Goal: Subscribe to service/newsletter

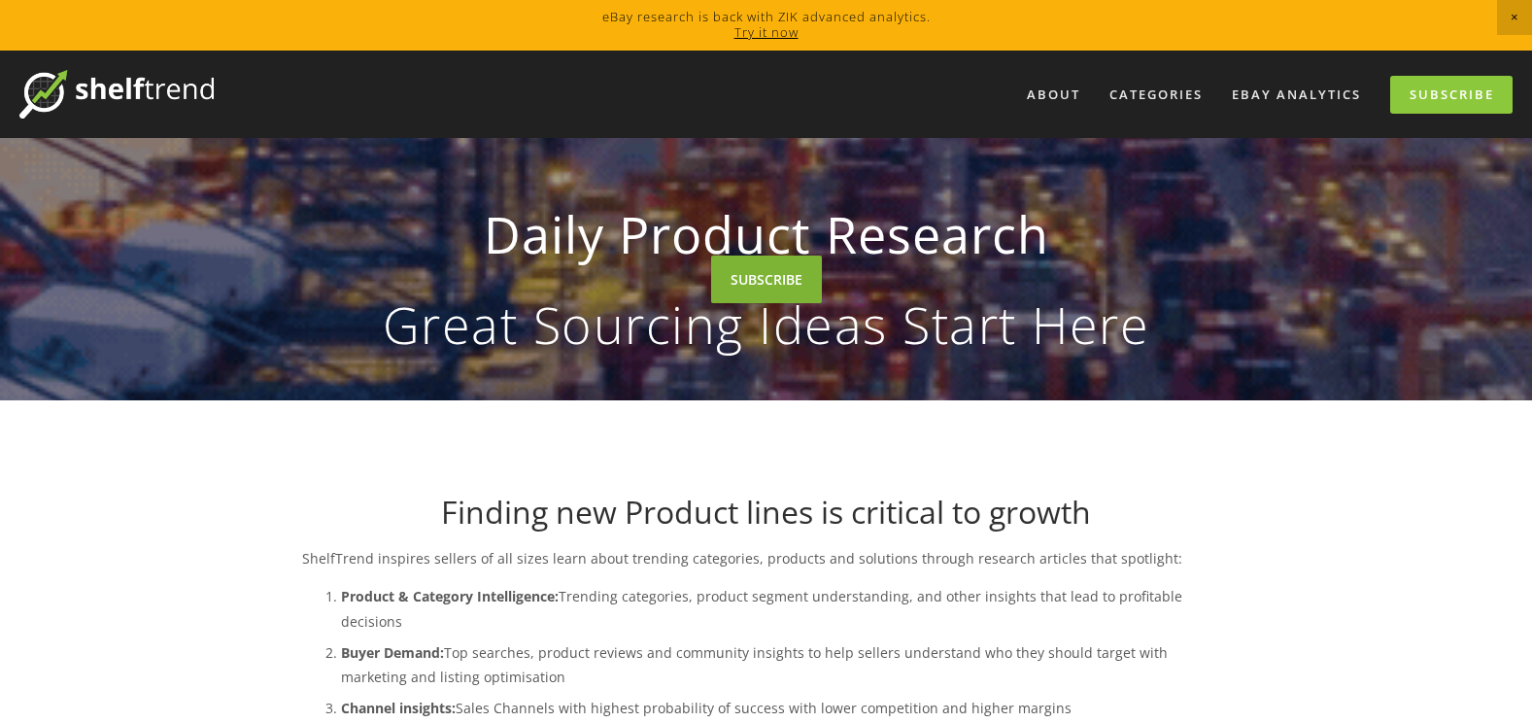
click at [761, 303] on link "SUBSCRIBE" at bounding box center [766, 280] width 111 height 48
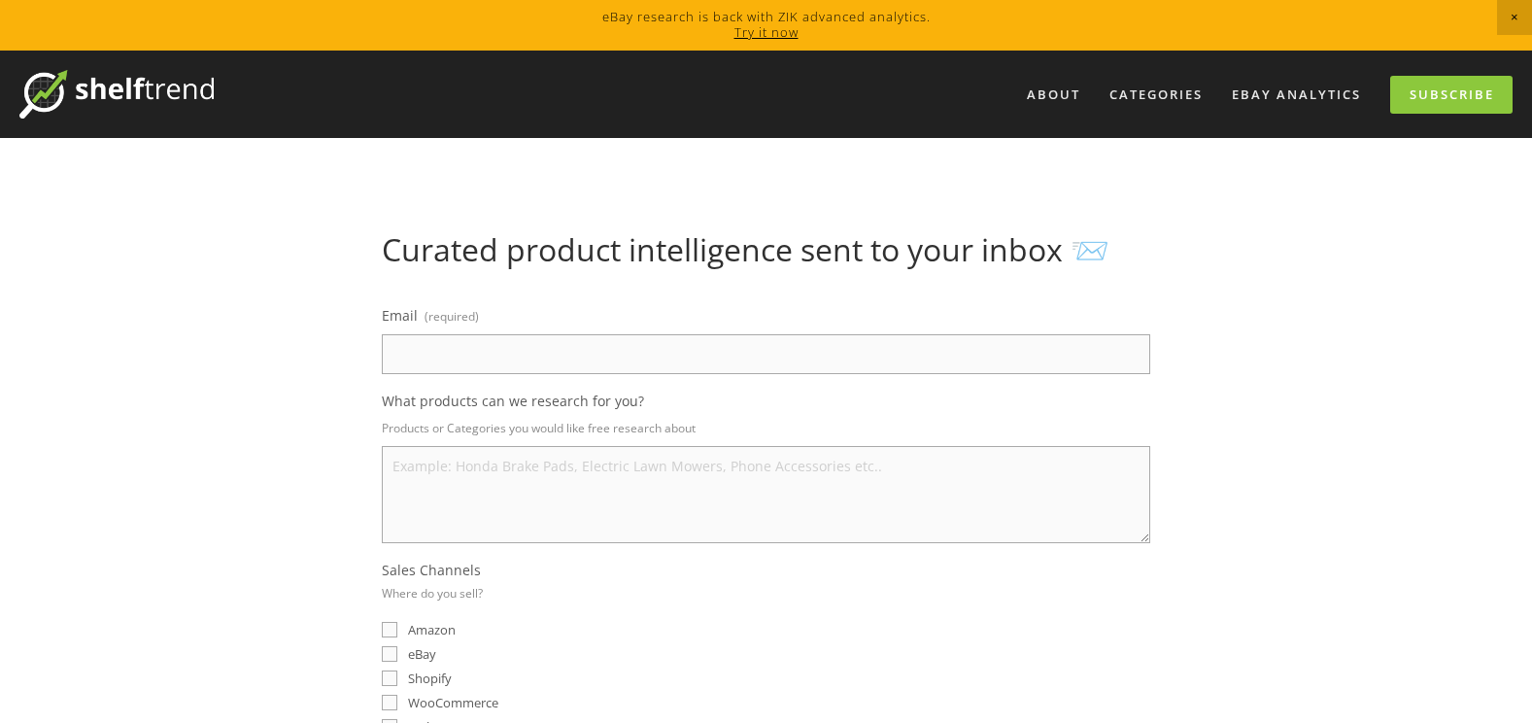
click at [503, 354] on input "Email (required)" at bounding box center [766, 354] width 768 height 40
type input "glennsbertram@hotmail.co.uk"
click at [455, 499] on textarea "What products can we research for you?" at bounding box center [766, 494] width 768 height 97
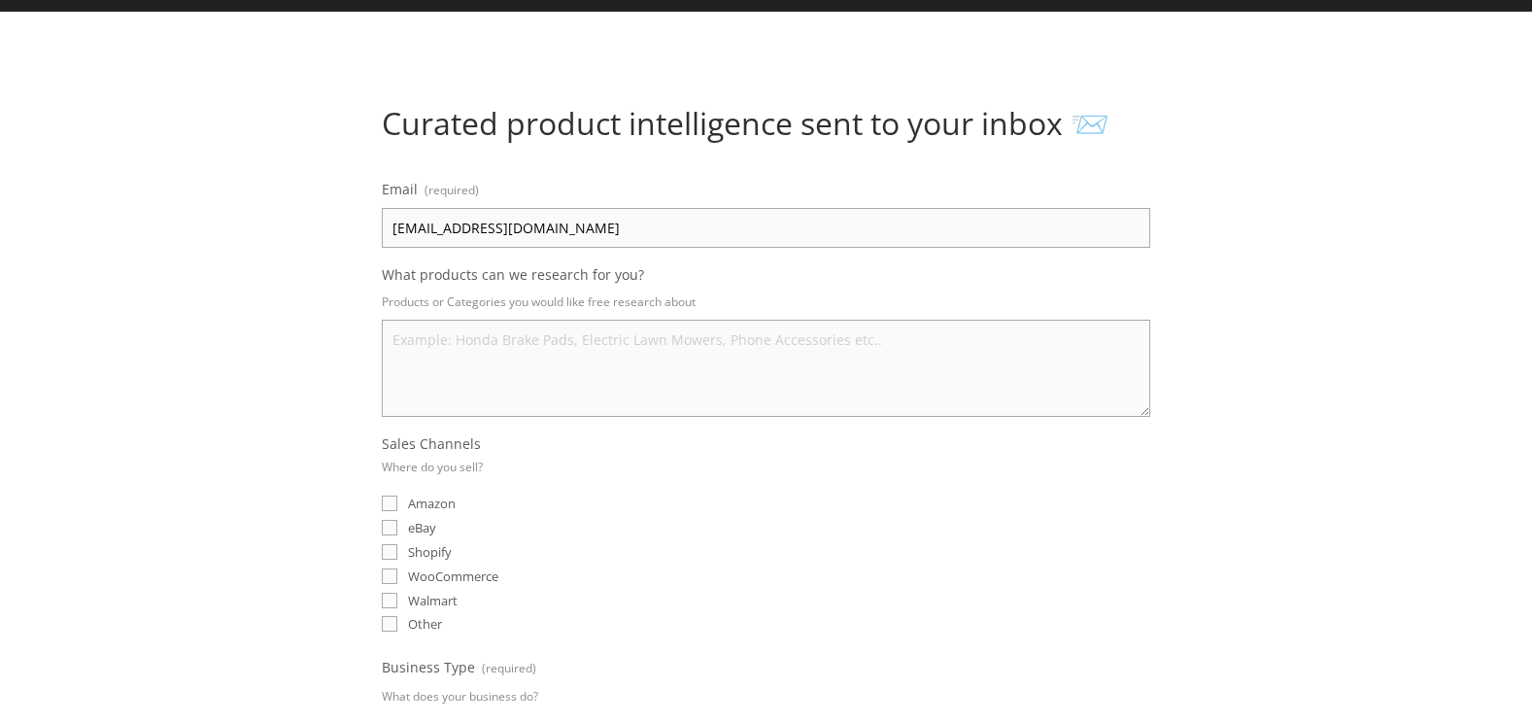
scroll to position [121, 0]
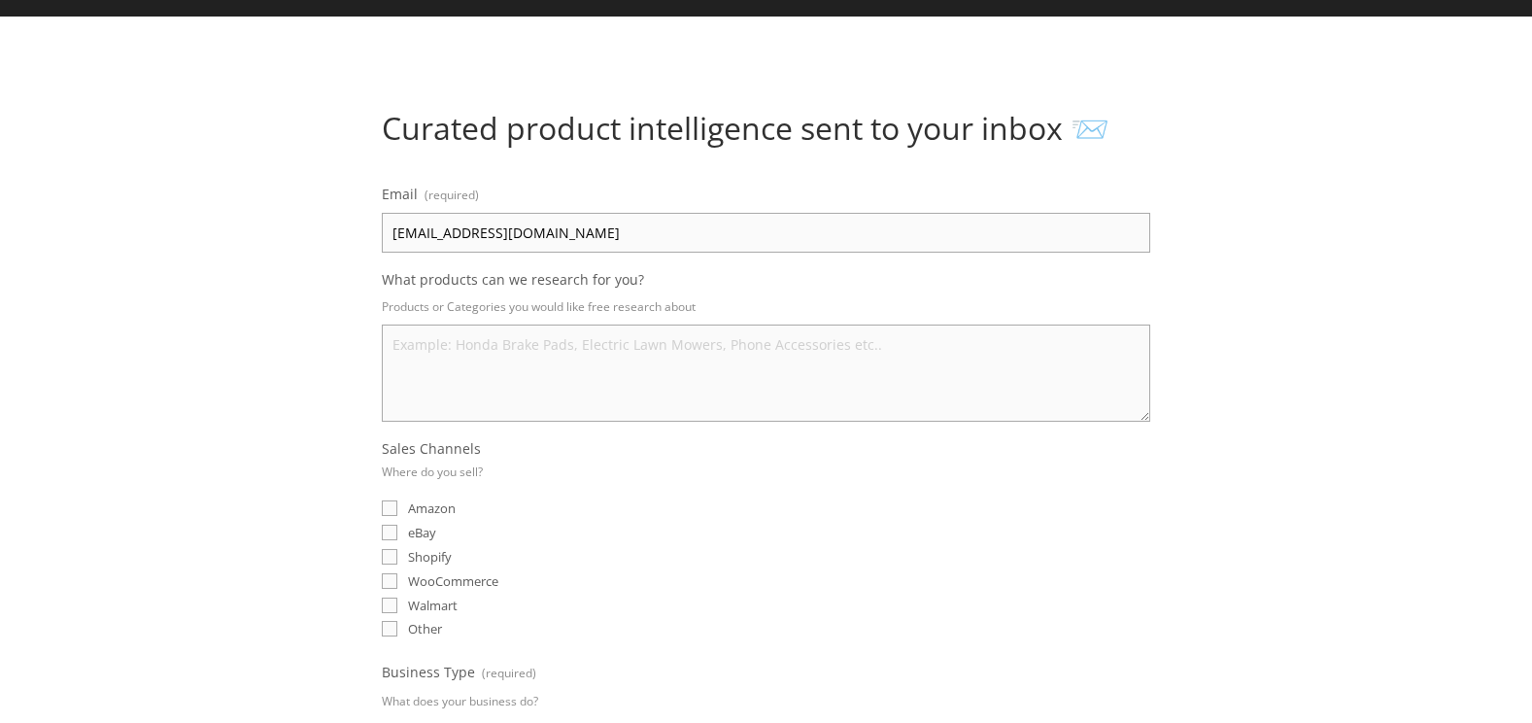
click at [386, 533] on input "eBay" at bounding box center [390, 533] width 16 height 16
checkbox input "true"
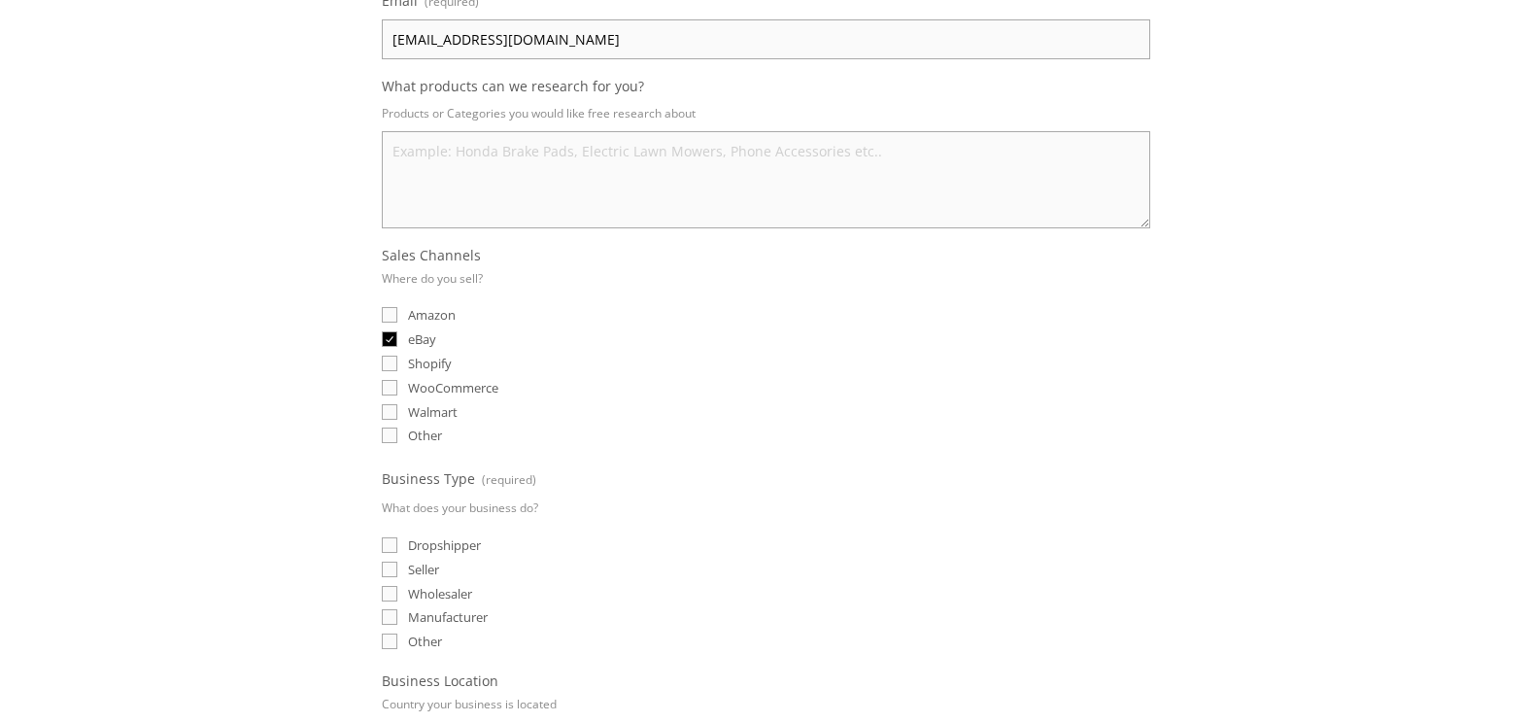
scroll to position [405, 0]
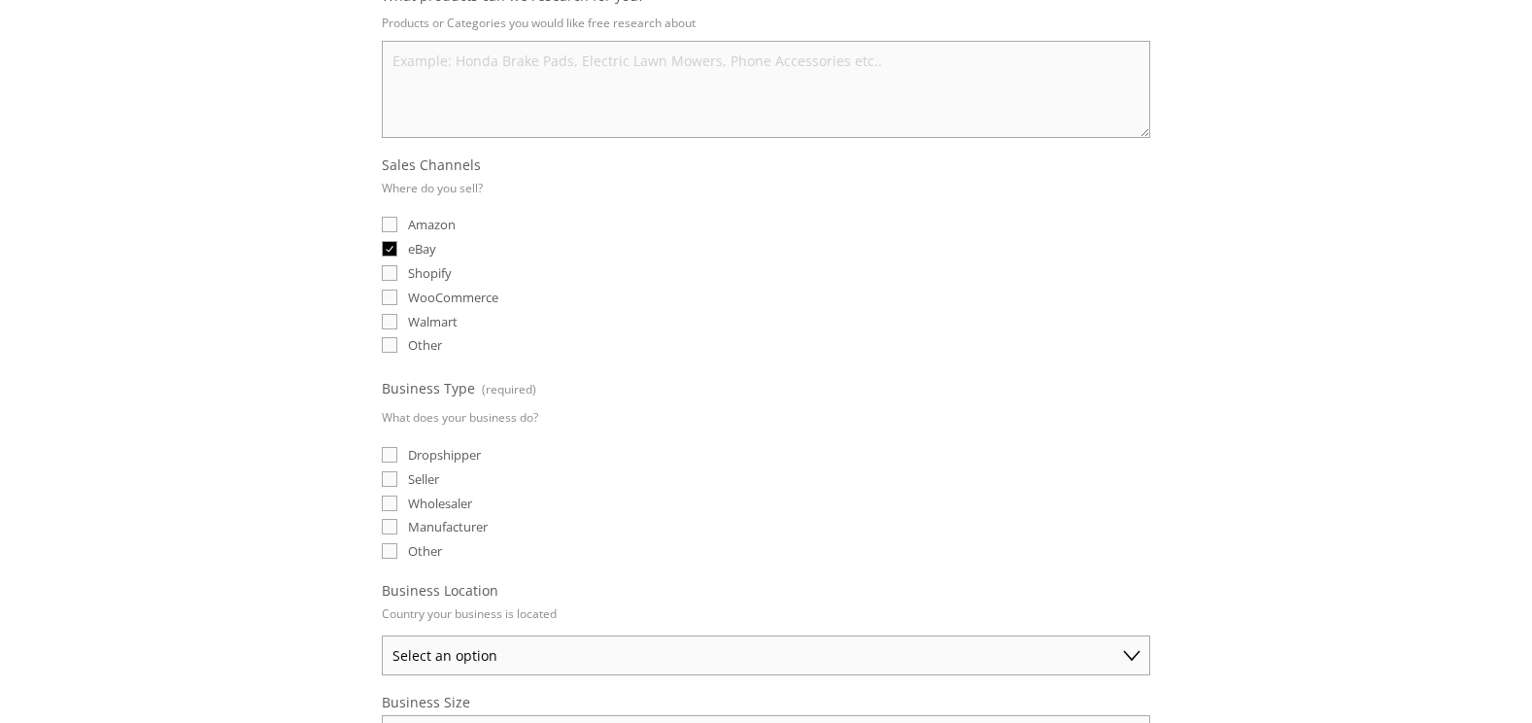
click at [391, 452] on input "Dropshipper" at bounding box center [390, 455] width 16 height 16
checkbox input "true"
click at [392, 467] on fieldset "Business Type (required) What does your business do? Dropshipper Seller Wholesa…" at bounding box center [766, 469] width 768 height 188
click at [387, 478] on input "Seller" at bounding box center [390, 479] width 16 height 16
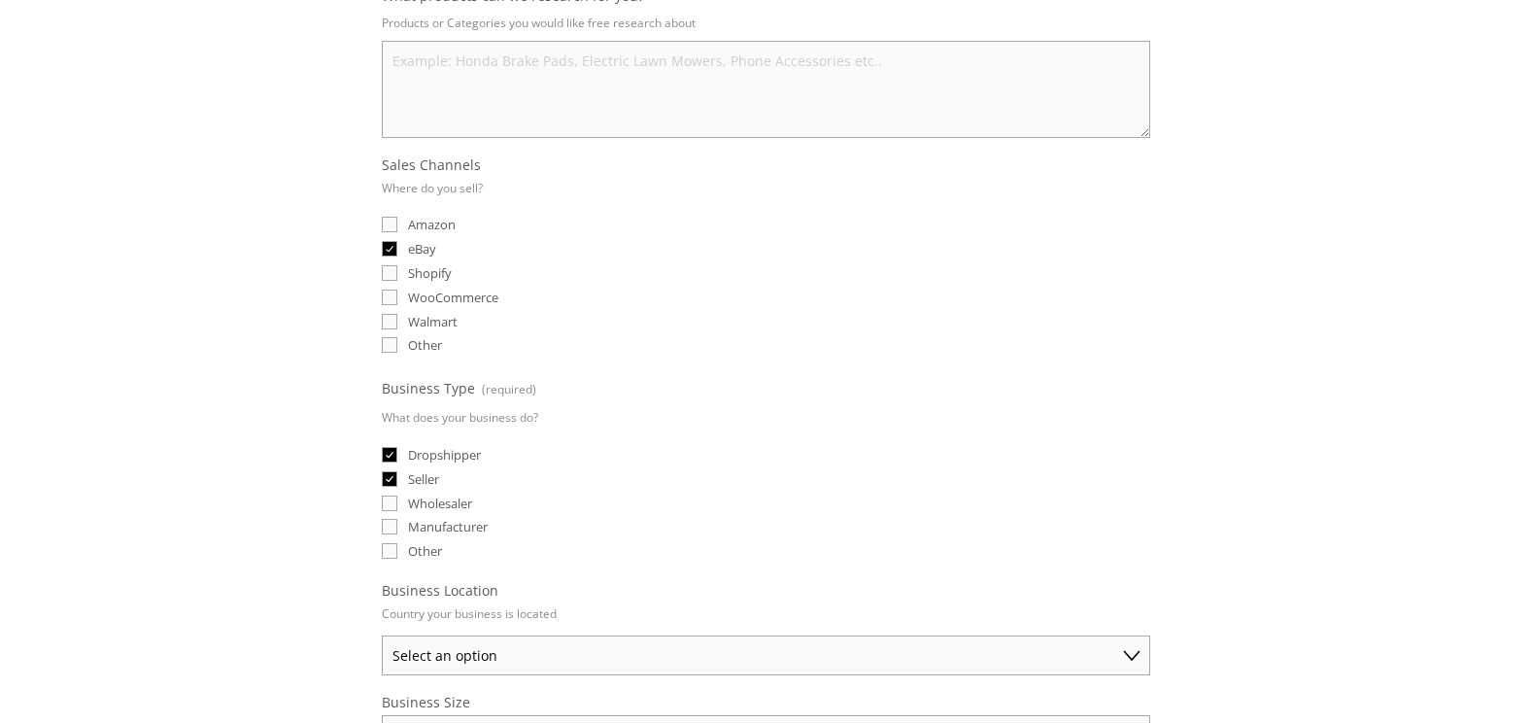
click at [384, 474] on input "Seller" at bounding box center [390, 479] width 16 height 16
checkbox input "false"
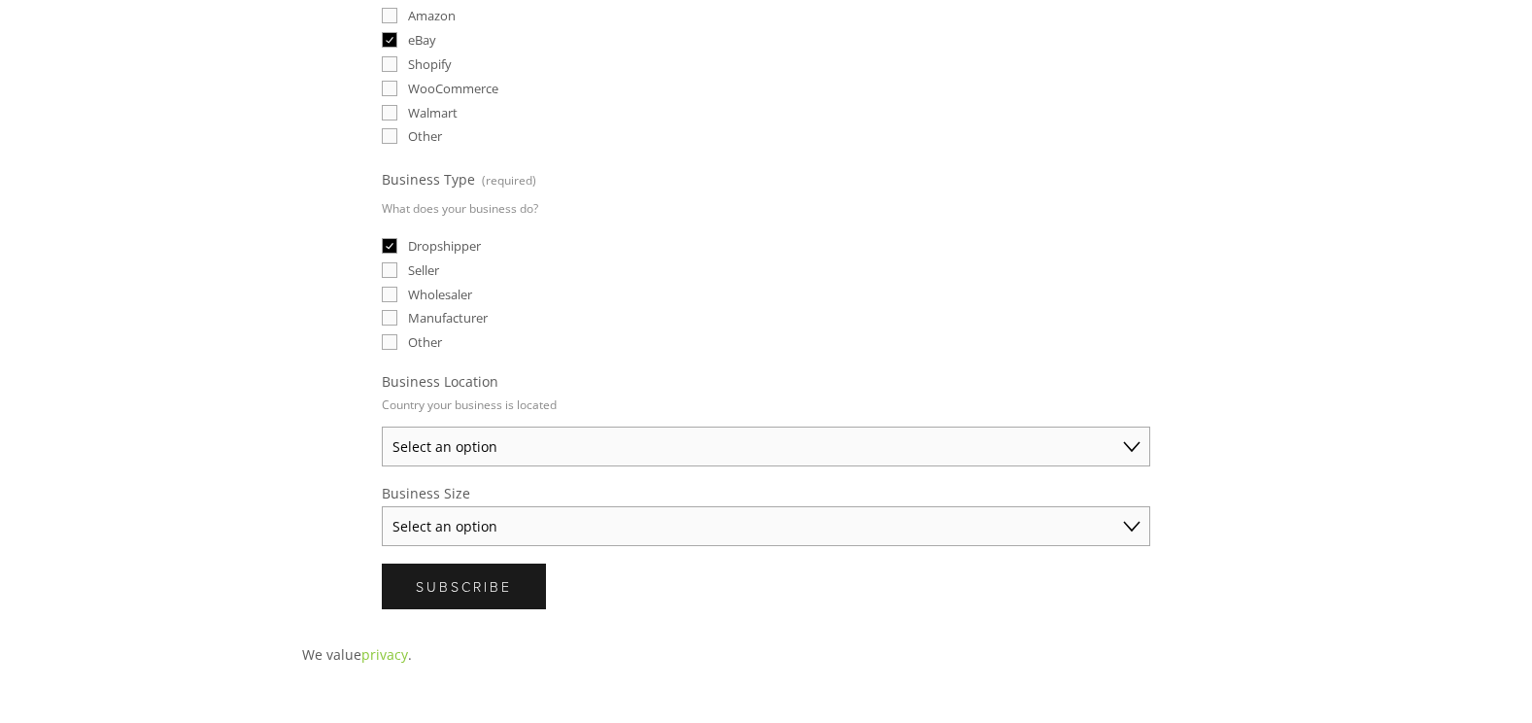
scroll to position [615, 0]
click at [552, 446] on select "Select an option Australia United States United Kingdom China Japan Germany Can…" at bounding box center [766, 446] width 768 height 40
select select "United Kingdom"
click at [382, 426] on select "Select an option Australia United States United Kingdom China Japan Germany Can…" at bounding box center [766, 446] width 768 height 40
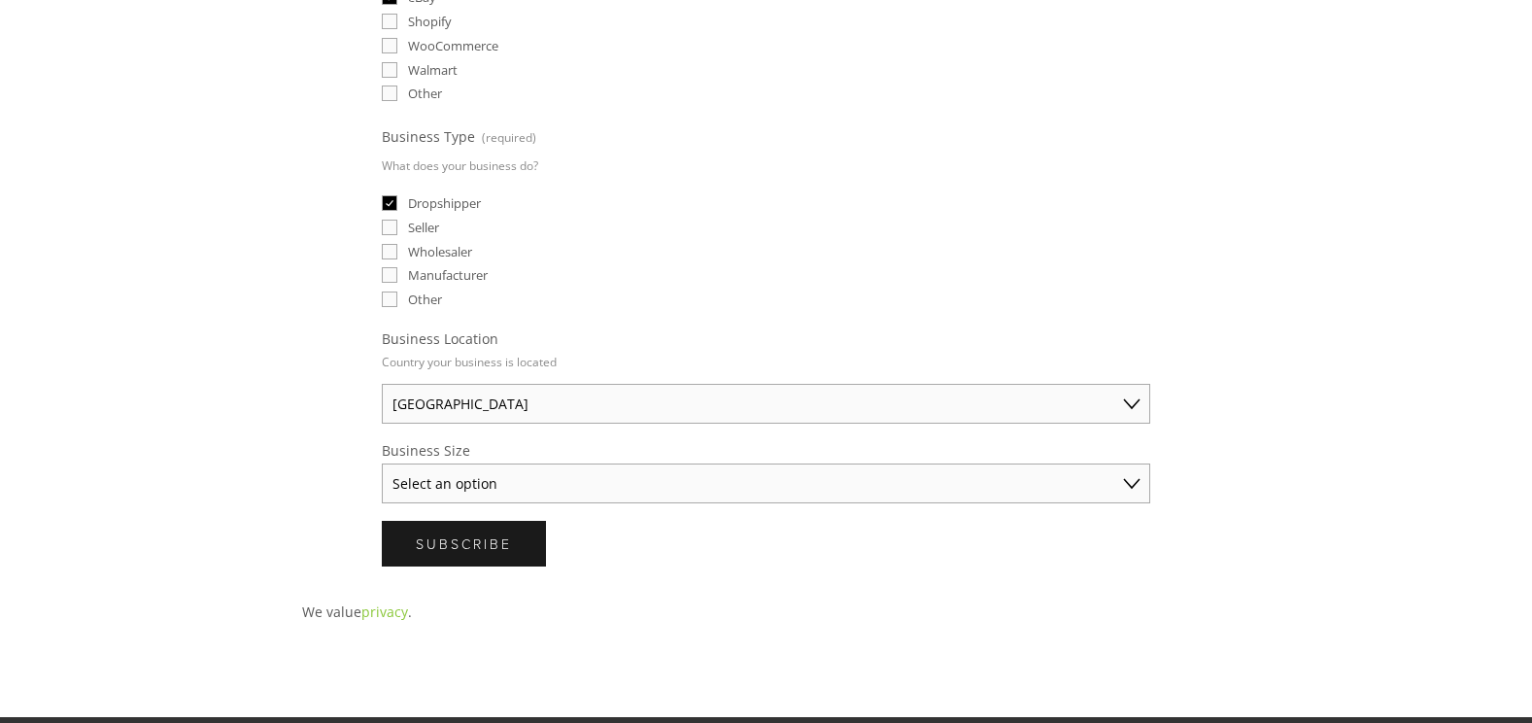
scroll to position [664, 0]
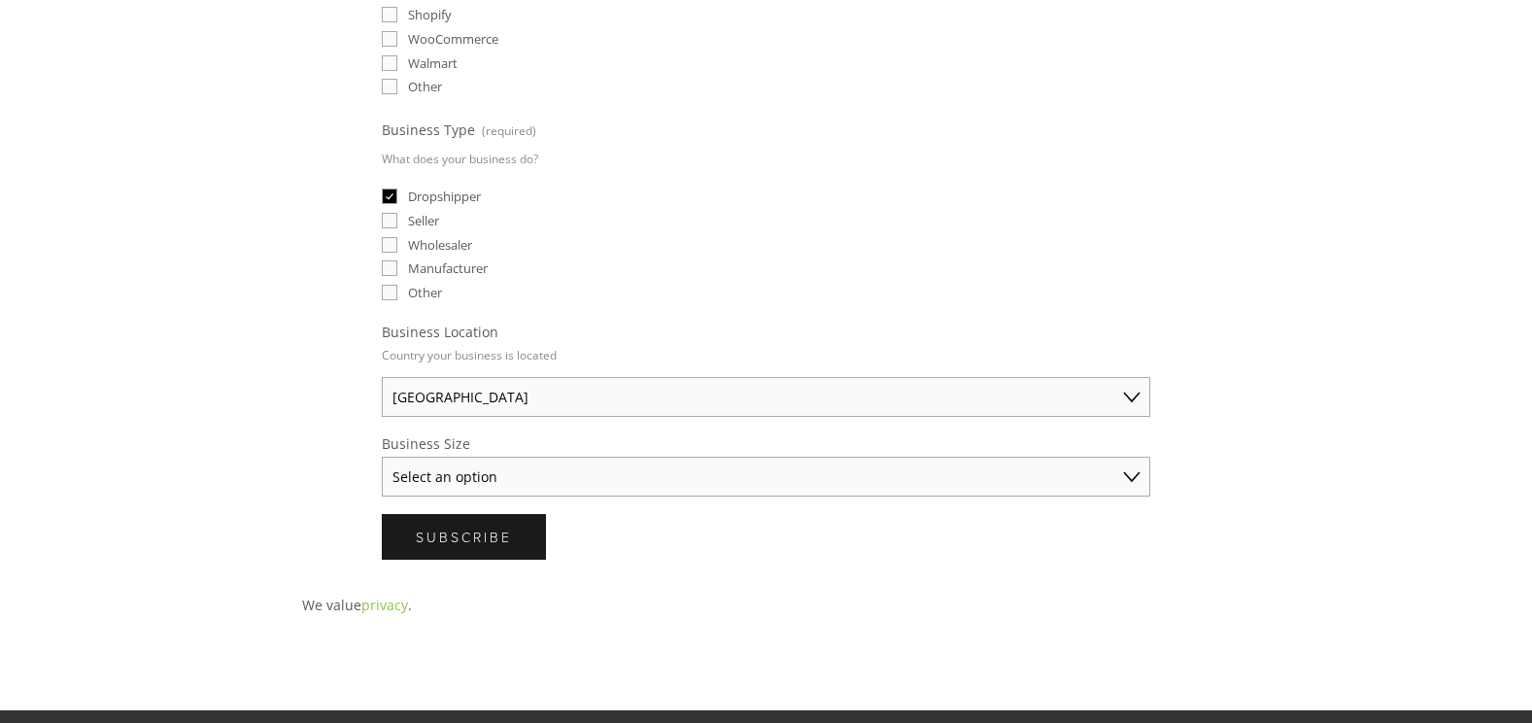
click at [579, 486] on html "eBay research is back with ZIK advanced analytics. Try it now About Categories …" at bounding box center [766, 187] width 1532 height 1703
click at [566, 490] on select "Select an option Solo Merchant (under $50K annual sales) Small Business ($50K -…" at bounding box center [766, 477] width 768 height 40
select select "Solo Merchant (under $50K annual sales)"
click at [382, 457] on select "Select an option Solo Merchant (under $50K annual sales) Small Business ($50K -…" at bounding box center [766, 477] width 768 height 40
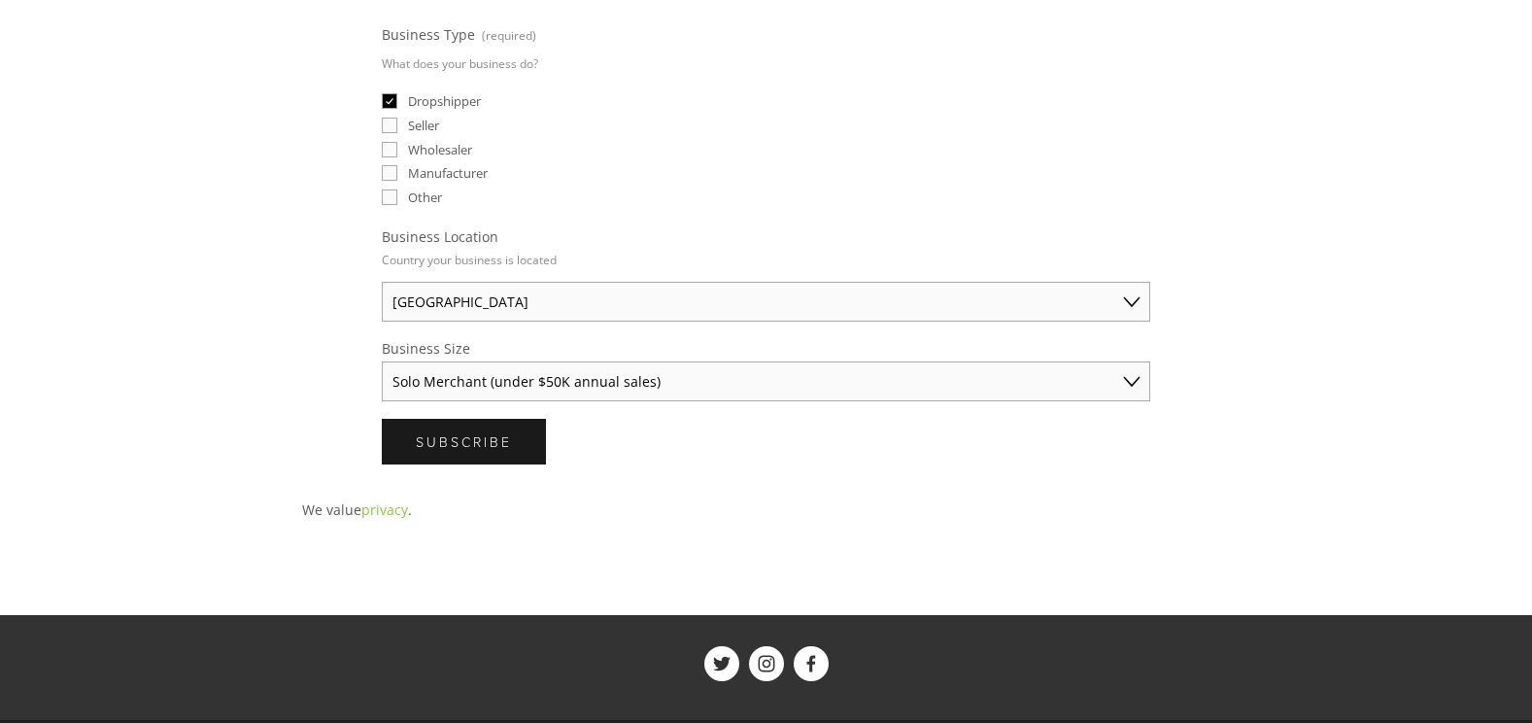
scroll to position [761, 0]
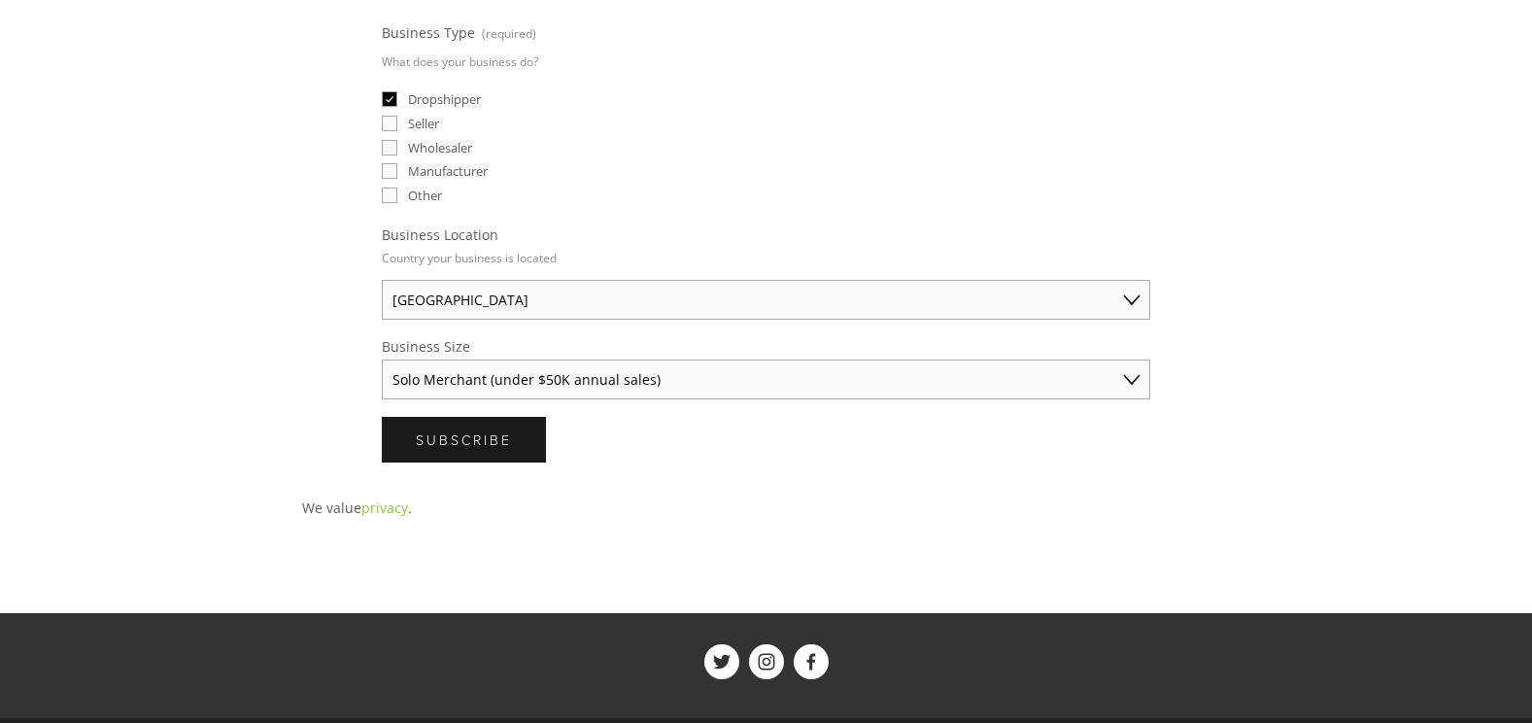
click at [468, 441] on span "Subscribe" at bounding box center [464, 439] width 96 height 18
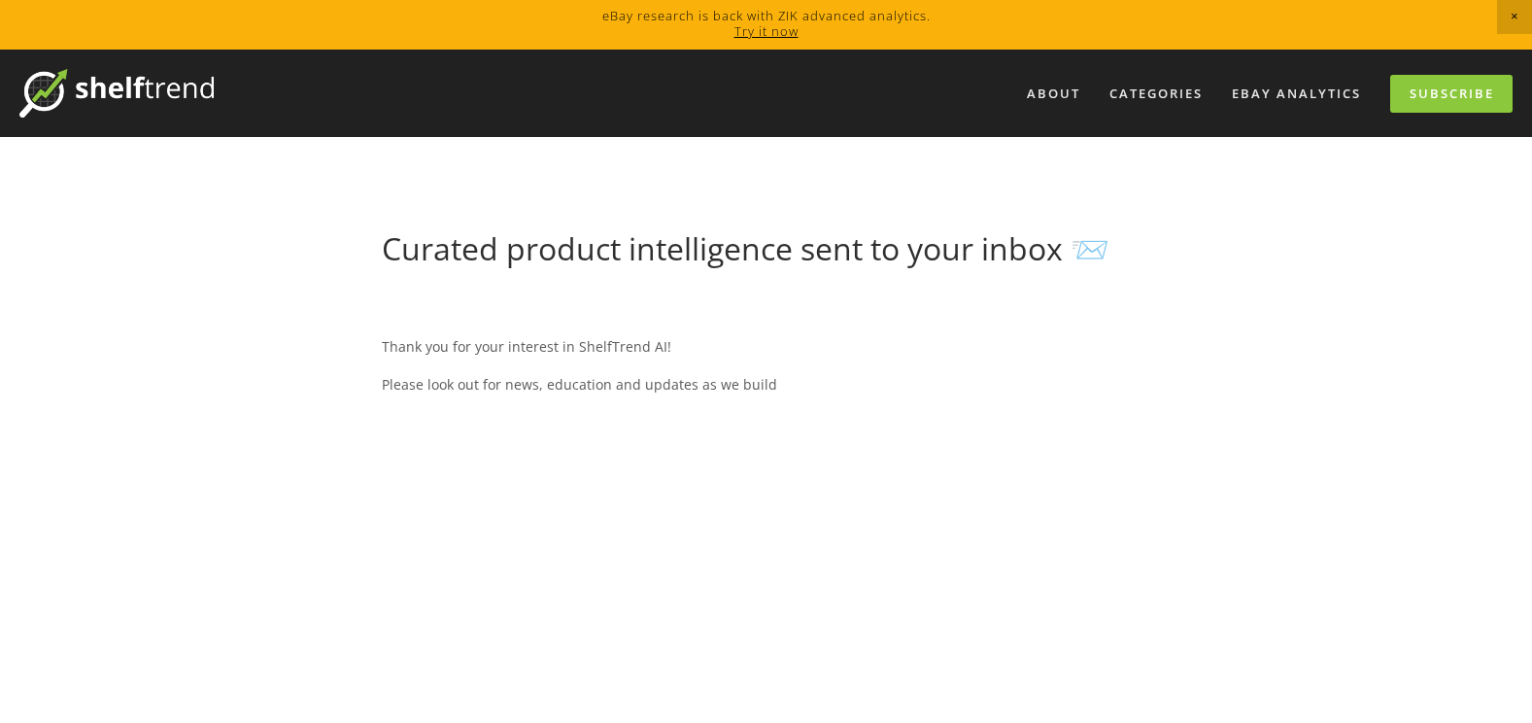
scroll to position [0, 0]
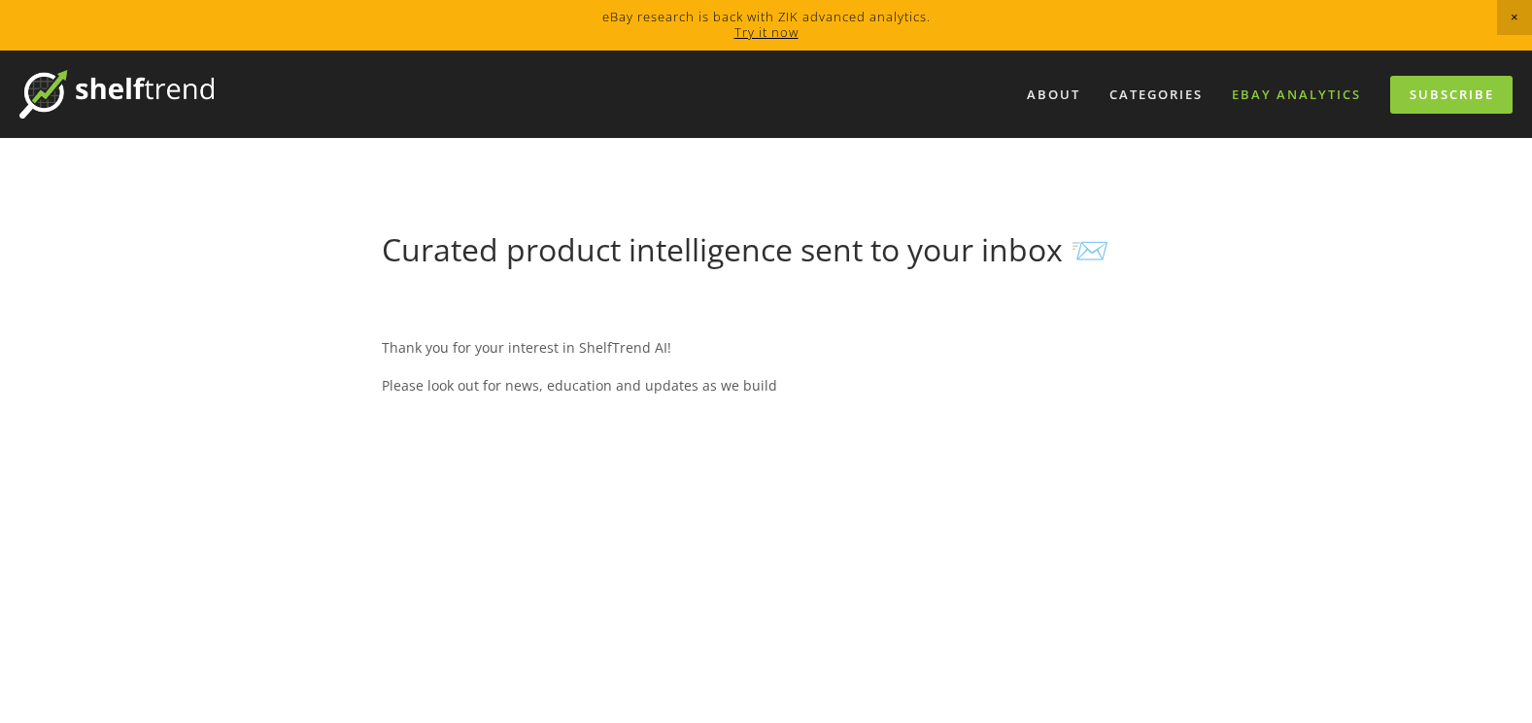
click at [1287, 86] on link "eBay Analytics" at bounding box center [1296, 95] width 154 height 32
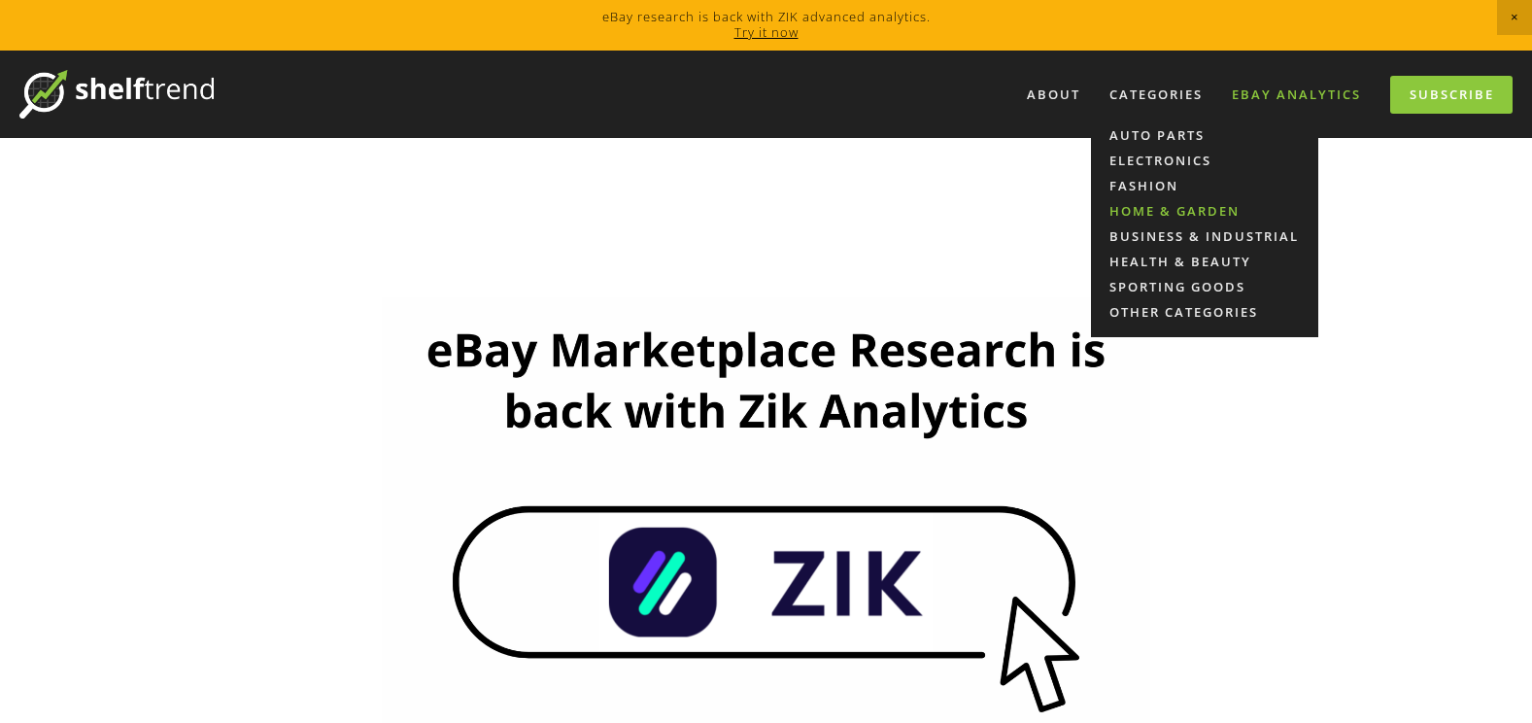
click at [1178, 207] on link "Home & Garden" at bounding box center [1204, 210] width 227 height 25
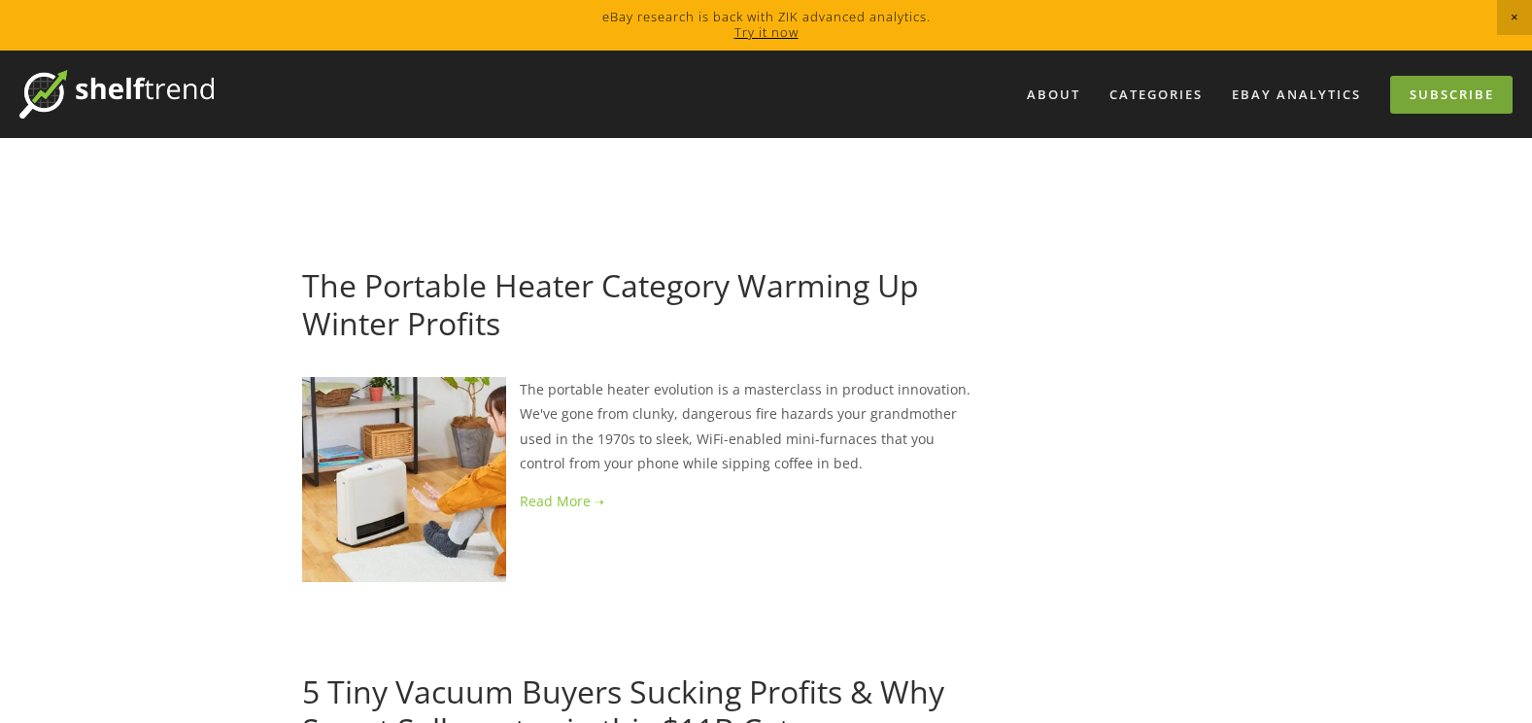
click at [1474, 98] on link "Subscribe" at bounding box center [1451, 95] width 122 height 38
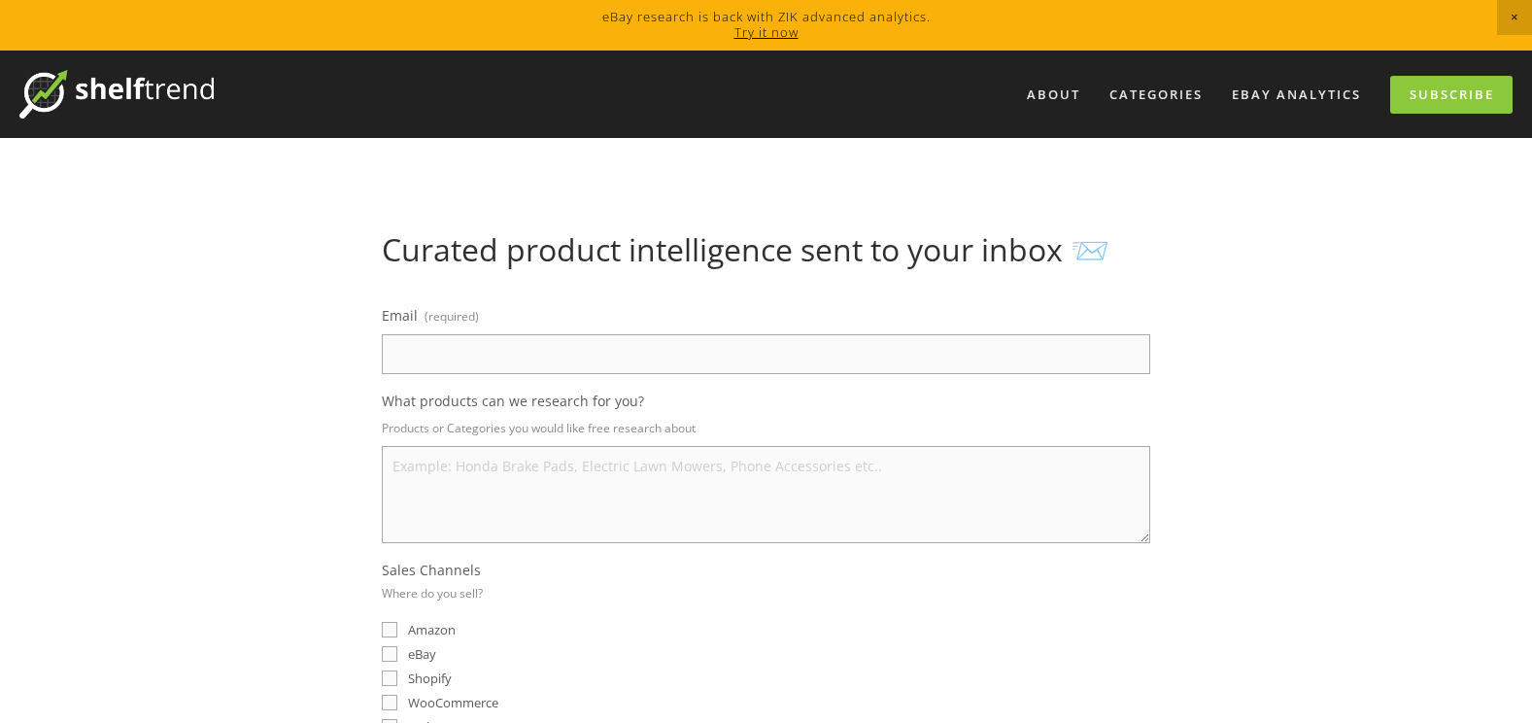
click at [1515, 14] on span "Close Announcement" at bounding box center [1514, 17] width 35 height 35
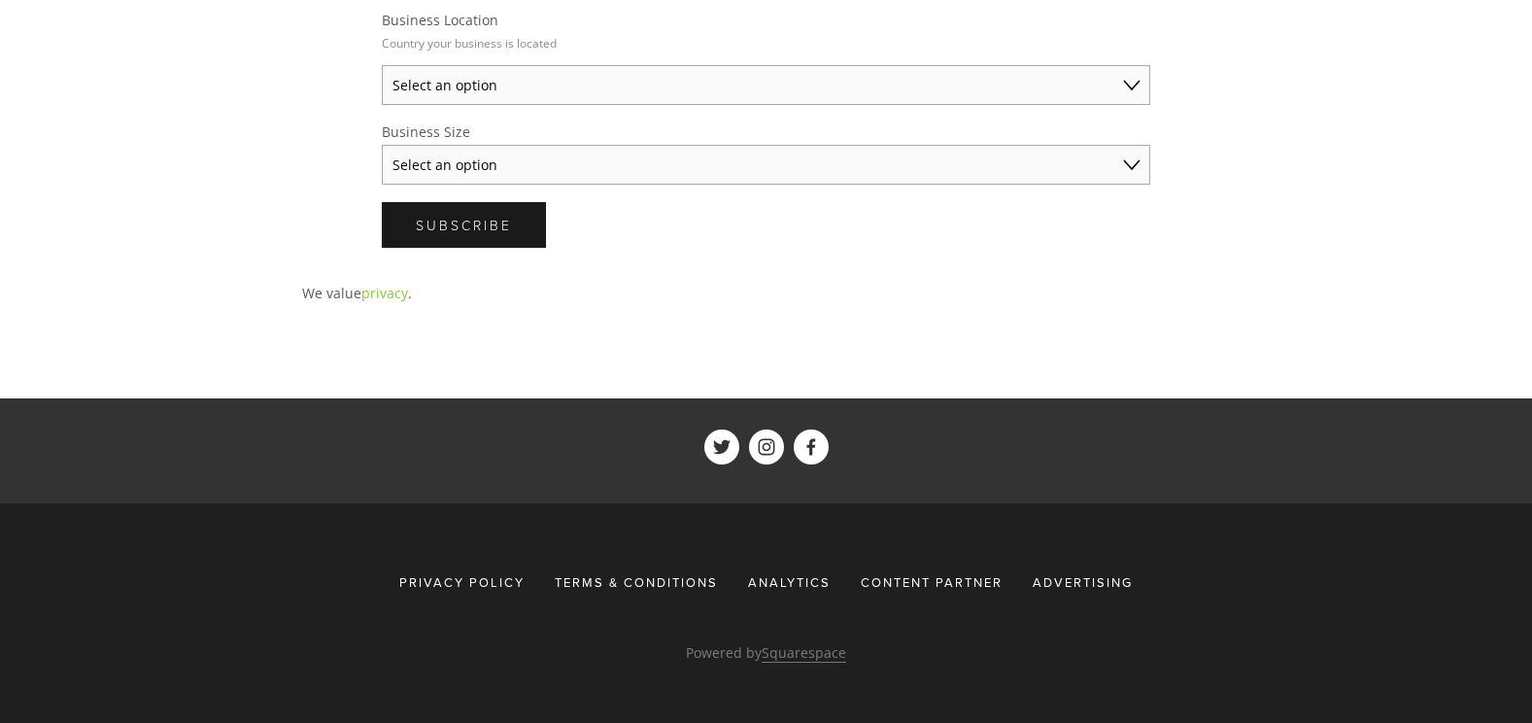
scroll to position [922, 0]
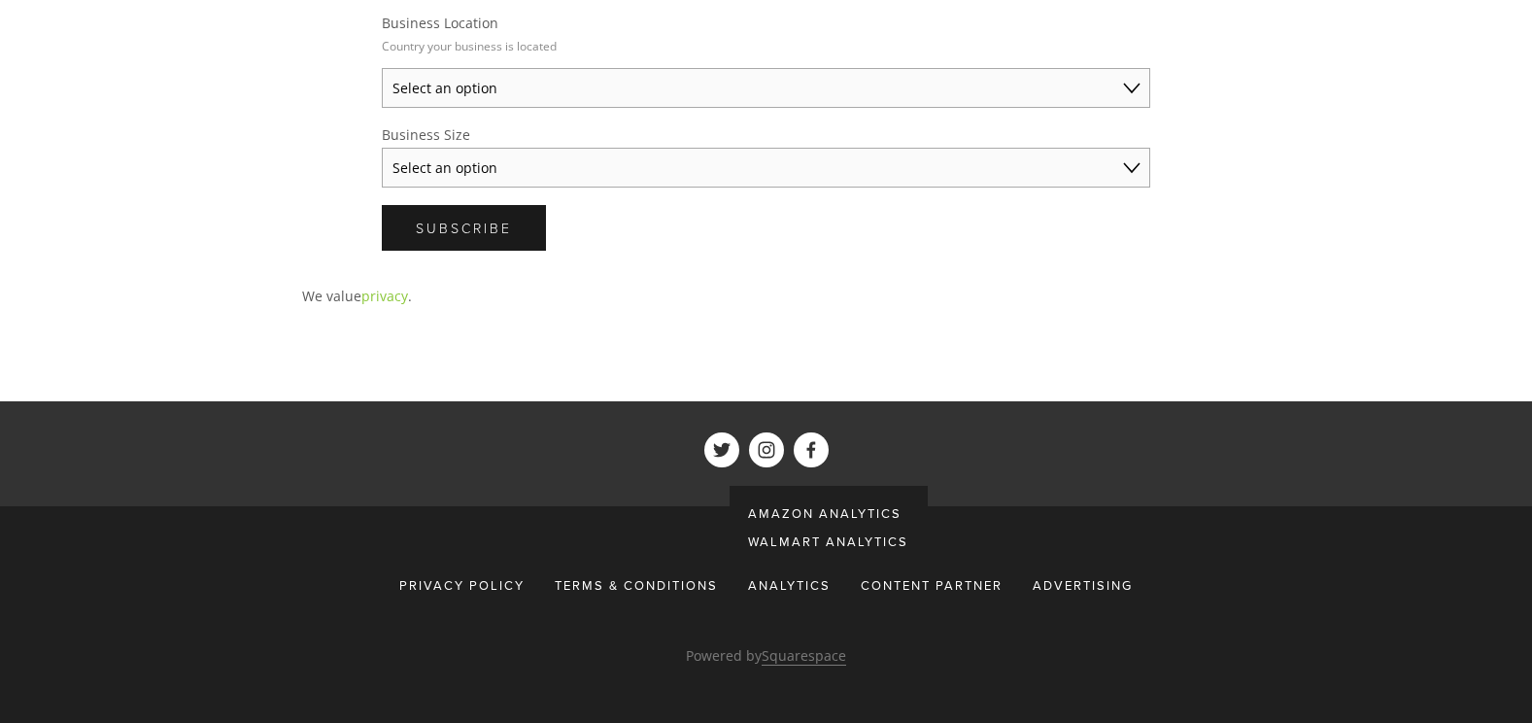
click at [792, 582] on div "Analytics" at bounding box center [789, 585] width 108 height 35
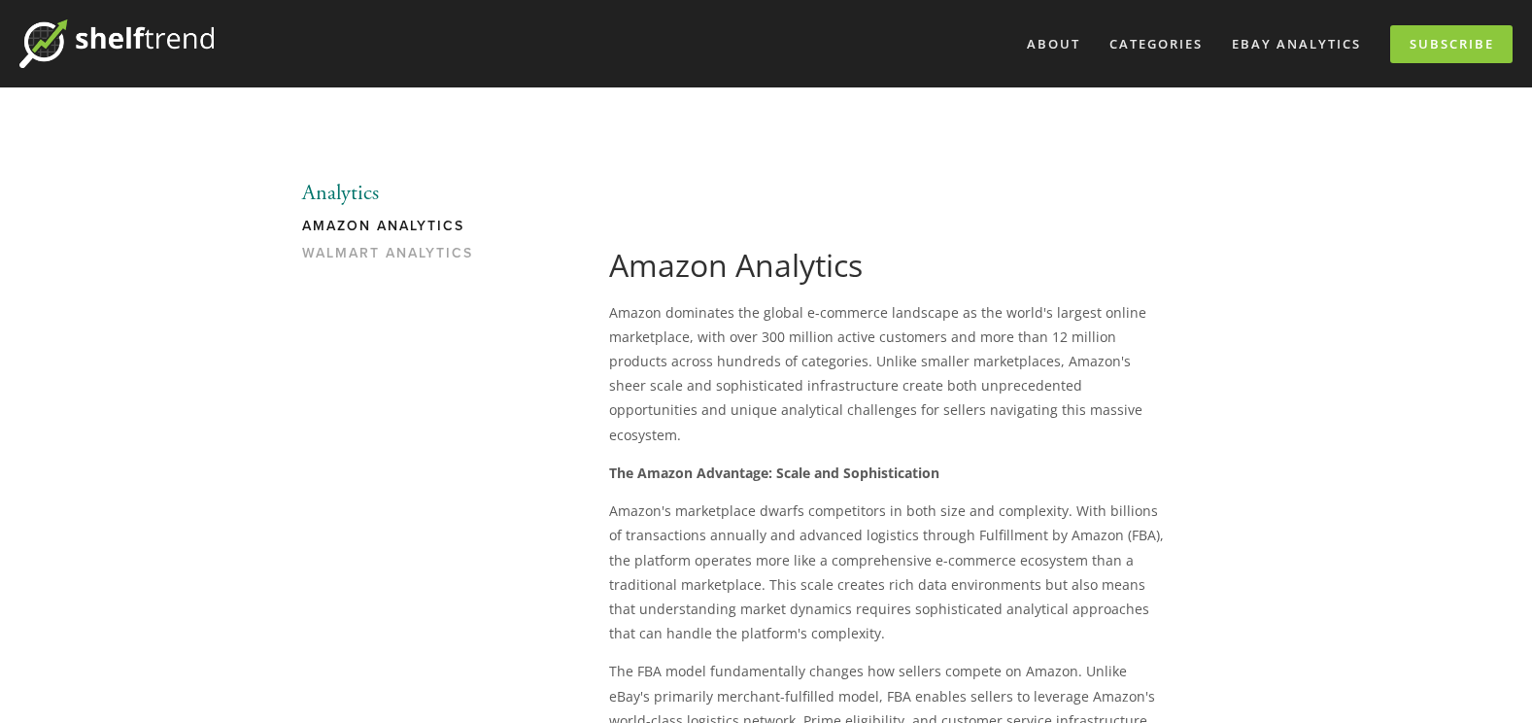
click at [89, 33] on img at bounding box center [116, 43] width 194 height 49
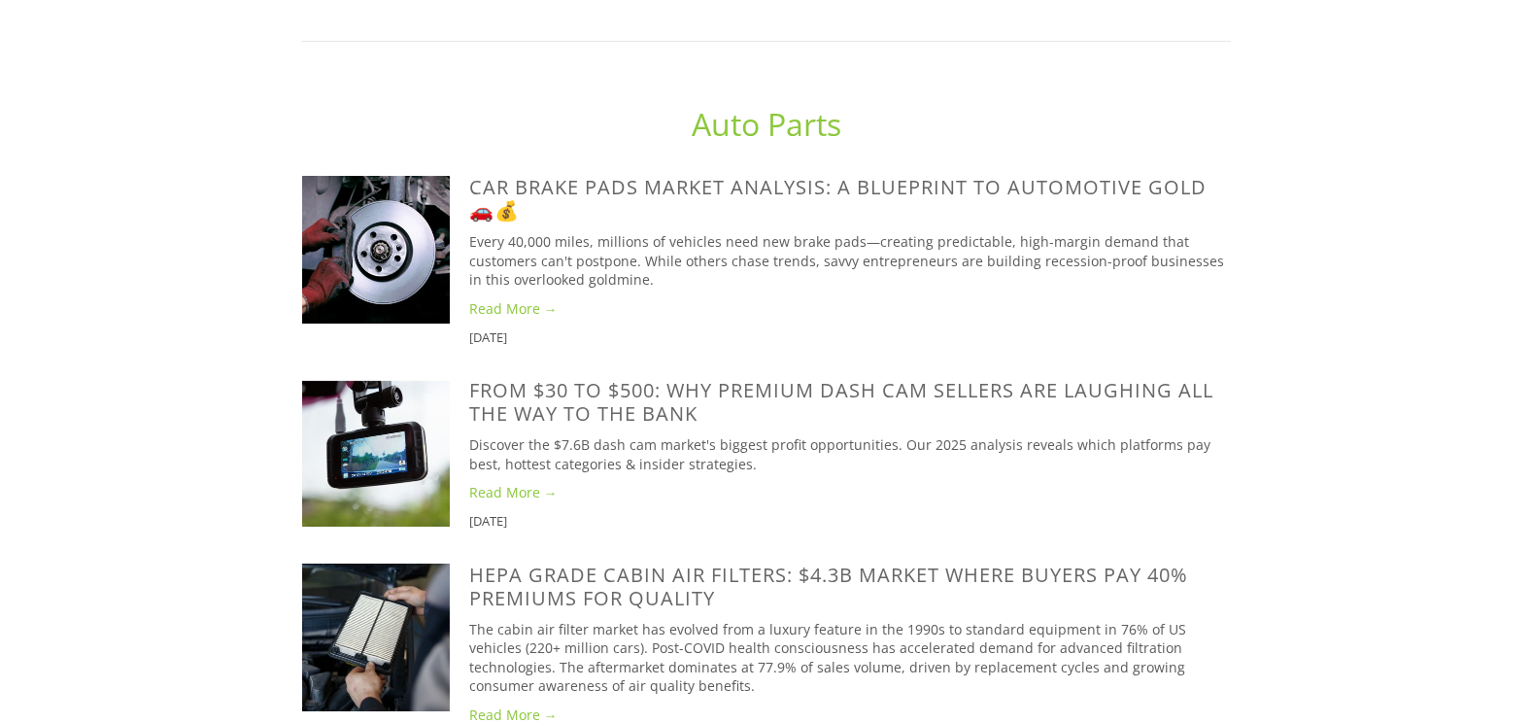
scroll to position [818, 0]
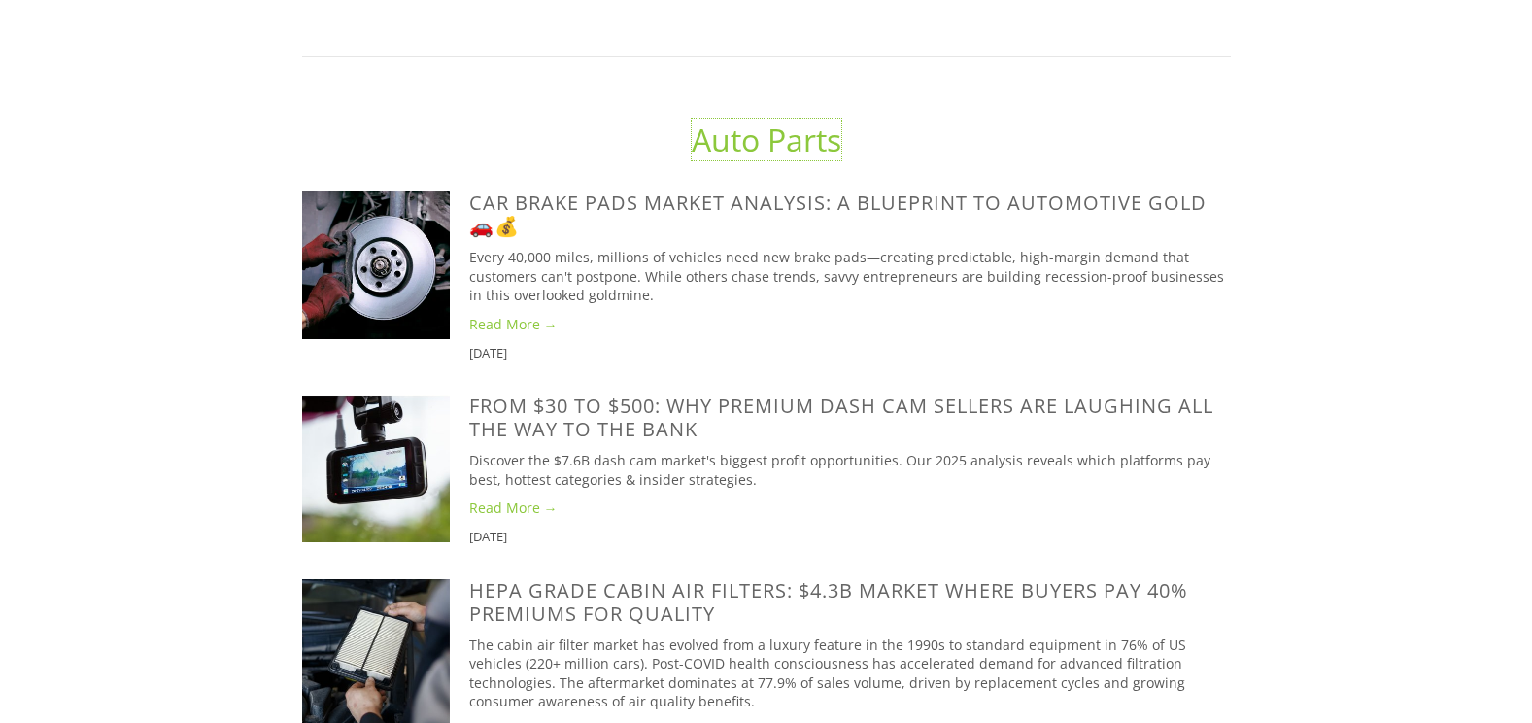
click at [766, 160] on link "Auto Parts" at bounding box center [767, 140] width 150 height 42
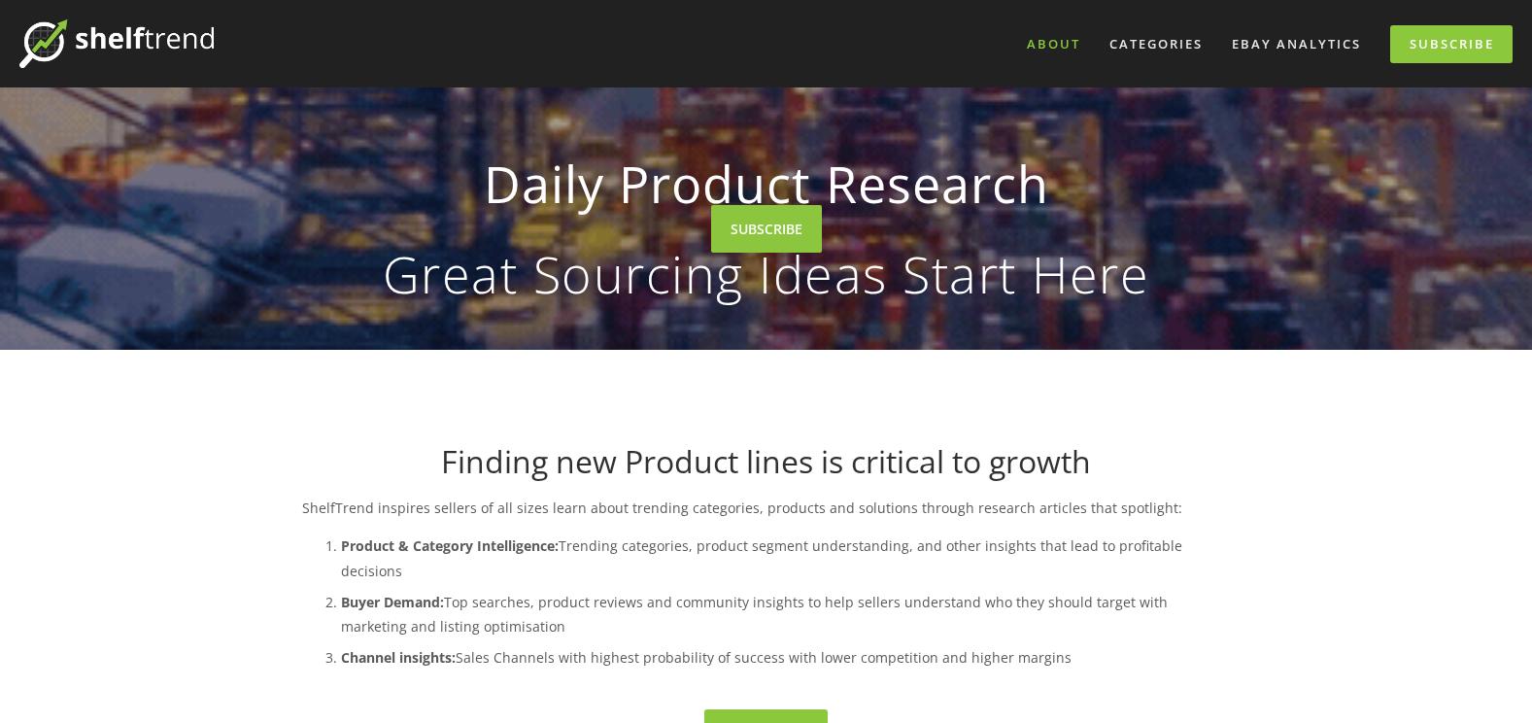
click at [1057, 43] on link "About" at bounding box center [1053, 44] width 79 height 32
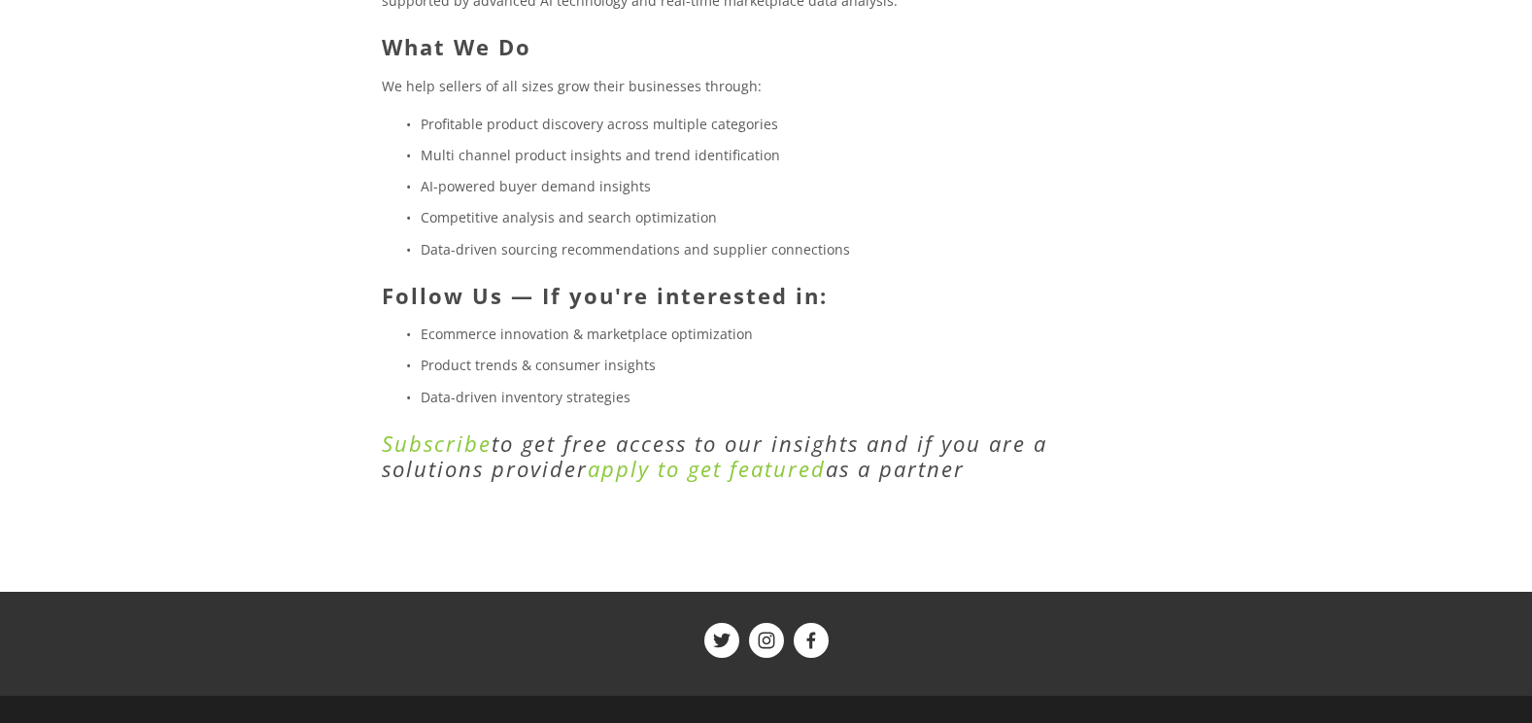
scroll to position [575, 0]
